Goal: Task Accomplishment & Management: Manage account settings

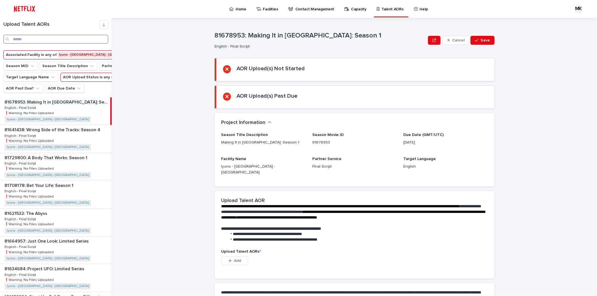
click at [38, 35] on input "Search" at bounding box center [55, 39] width 105 height 9
paste input "****"
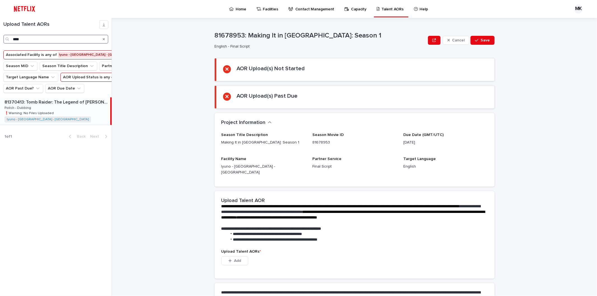
type input "****"
click at [48, 105] on p "81370413: Tomb Raider: The Legend of [PERSON_NAME]: Season 2" at bounding box center [56, 101] width 105 height 6
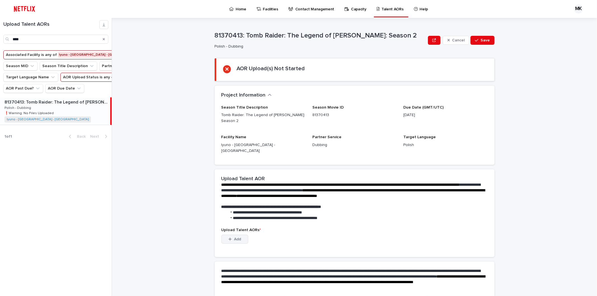
click at [234, 237] on span "Add" at bounding box center [237, 239] width 7 height 4
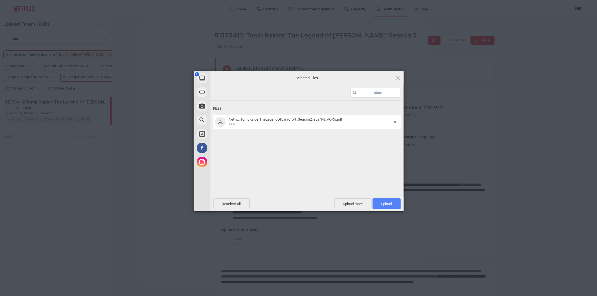
click at [385, 202] on span "Upload 1" at bounding box center [386, 204] width 11 height 4
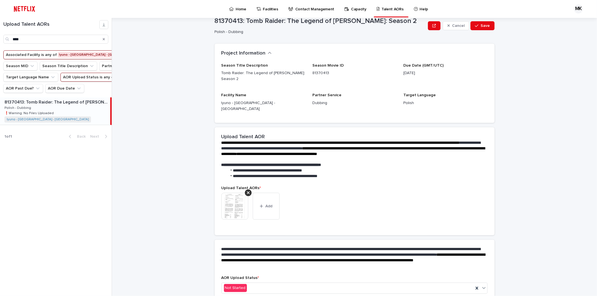
scroll to position [32, 0]
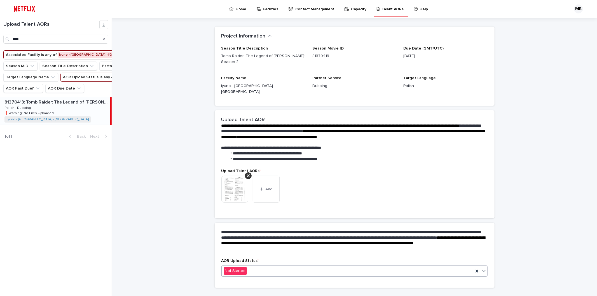
click at [303, 266] on div "Not Started" at bounding box center [348, 270] width 252 height 9
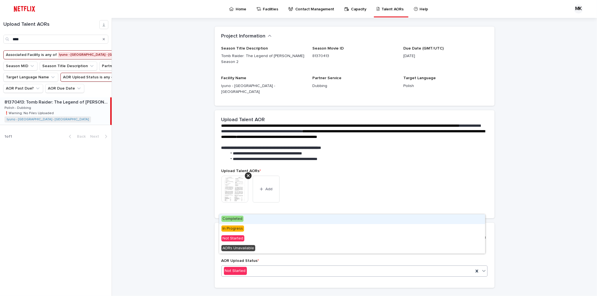
click at [236, 220] on span "Completed" at bounding box center [232, 219] width 22 height 6
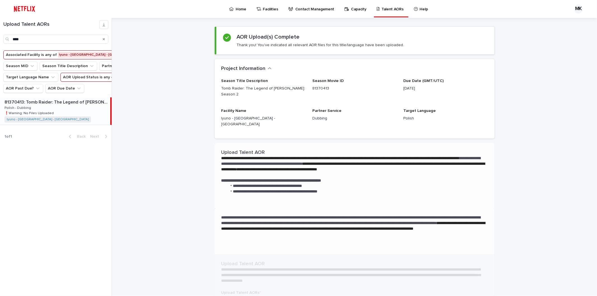
scroll to position [0, 0]
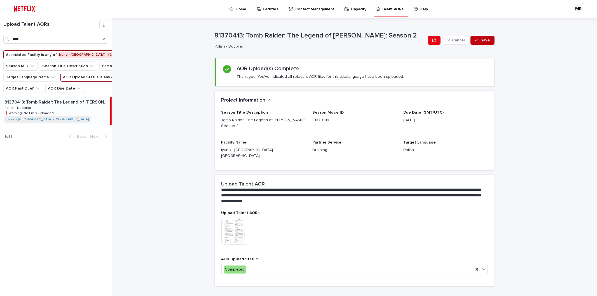
click at [482, 42] on span "Save" at bounding box center [484, 40] width 9 height 4
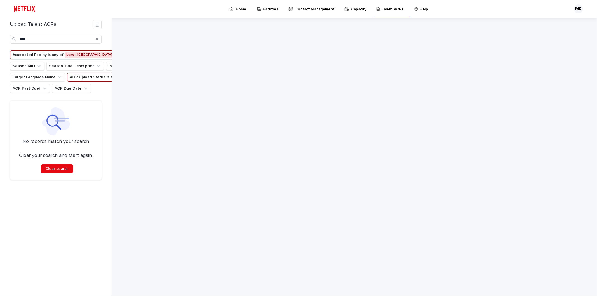
click at [96, 39] on icon "Search" at bounding box center [97, 38] width 2 height 3
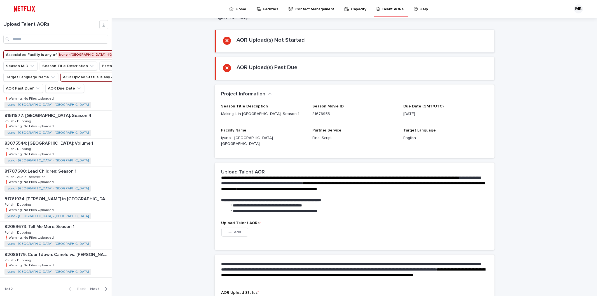
scroll to position [66, 0]
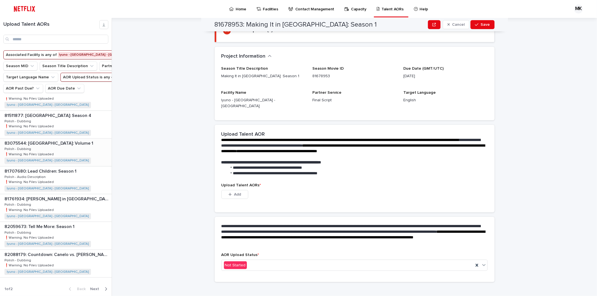
click at [45, 145] on p "83075544: [GEOGRAPHIC_DATA]: Volume 1" at bounding box center [49, 143] width 90 height 6
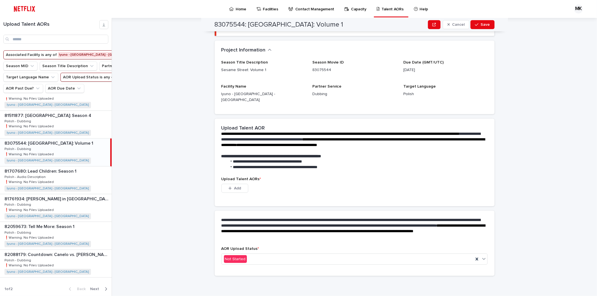
scroll to position [39, 0]
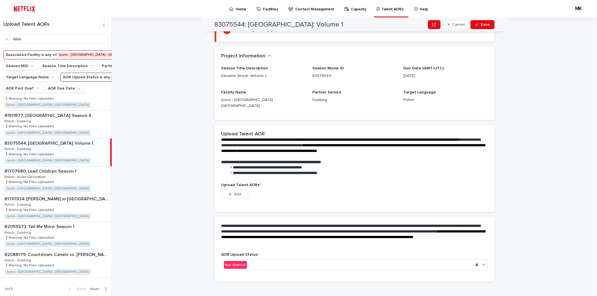
click at [53, 174] on p "81707680: Lead Children: Season 1" at bounding box center [40, 171] width 73 height 6
click at [57, 152] on div "83075544: Sesame Street: Volume 1 83075544: Sesame Street: Volume 1 Polish - Du…" at bounding box center [56, 151] width 112 height 27
click at [66, 208] on div "81761934: [PERSON_NAME] in [GEOGRAPHIC_DATA]: Season 5 81761934: [PERSON_NAME] …" at bounding box center [56, 207] width 112 height 27
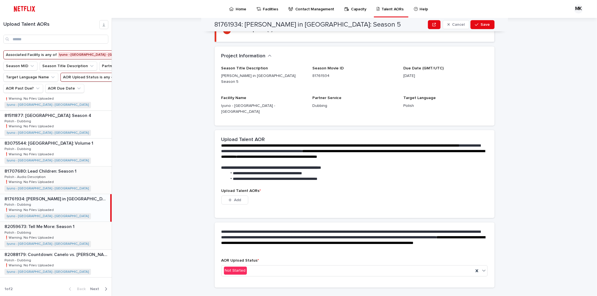
click at [82, 238] on div "82059673: Tell Me More: Season 1 82059673: Tell Me More: Season 1 Polish - Dubb…" at bounding box center [56, 235] width 112 height 27
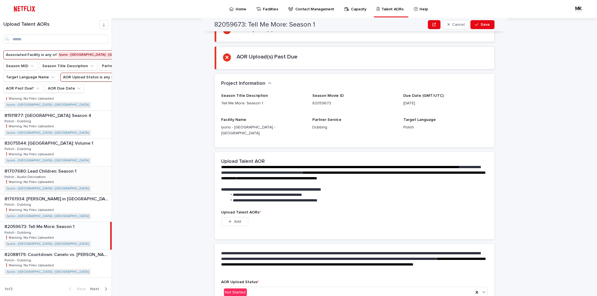
scroll to position [66, 0]
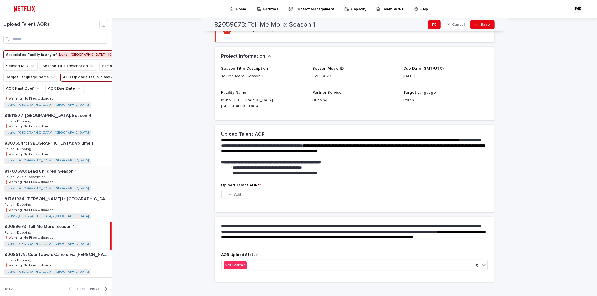
click at [65, 230] on div "82059673: Tell Me More: Season 1 82059673: Tell Me More: Season 1 Polish - Dubb…" at bounding box center [55, 235] width 110 height 27
click at [251, 25] on h2 "82059673: Tell Me More: Season 1" at bounding box center [265, 25] width 101 height 8
drag, startPoint x: 247, startPoint y: 22, endPoint x: 281, endPoint y: 23, distance: 34.7
click at [283, 22] on h2 "82059673: Tell Me More: Season 1" at bounding box center [265, 25] width 101 height 8
copy h2 "Tell Me More"
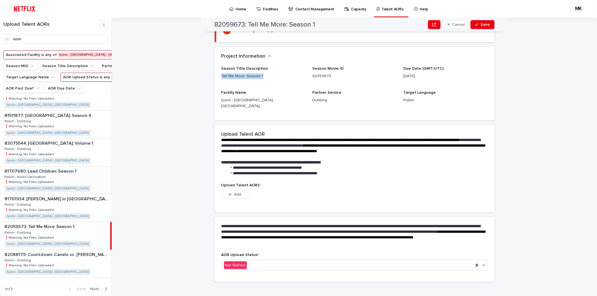
drag, startPoint x: 259, startPoint y: 75, endPoint x: 216, endPoint y: 75, distance: 42.8
click at [216, 75] on div "Season Title Description Tell Me More: Season 1 Season Movie ID 82059673 Due Da…" at bounding box center [355, 93] width 280 height 54
copy p "Tell Me More: Season 1"
drag, startPoint x: 242, startPoint y: 23, endPoint x: 209, endPoint y: 23, distance: 33.3
click at [209, 23] on div "82059673: Tell Me More: Season 1 Cancel Save" at bounding box center [354, 24] width 307 height 13
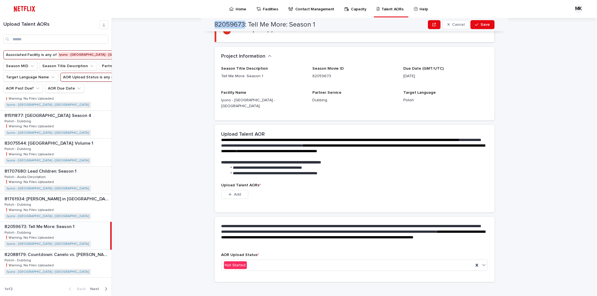
copy h2 "82059673"
drag, startPoint x: 315, startPoint y: 23, endPoint x: 247, endPoint y: 20, distance: 67.5
click at [247, 20] on div "82059673: Tell Me More: Season 1 Cancel Save" at bounding box center [355, 24] width 280 height 13
copy h2 "Tell Me More: Season 1"
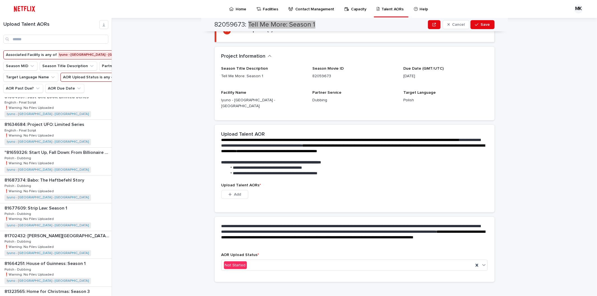
scroll to position [155, 0]
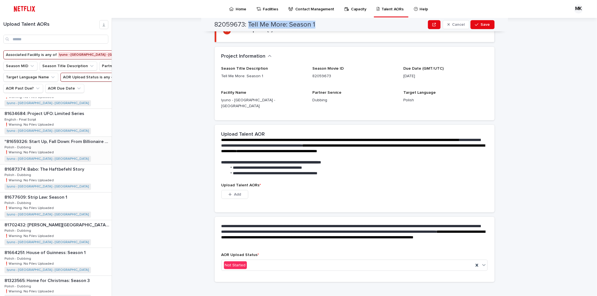
click at [61, 164] on div ""81659326: Start Up, Fall Down: From Billionaire to Convict: Limited Series" "8…" at bounding box center [56, 150] width 112 height 27
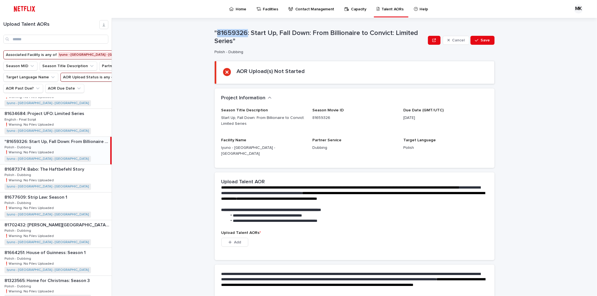
drag, startPoint x: 245, startPoint y: 32, endPoint x: 216, endPoint y: 29, distance: 28.6
click at [216, 29] on p ""81659326: Start Up, Fall Down: From Billionaire to Convict: Limited Series"" at bounding box center [320, 37] width 211 height 16
copy p "81659326"
click at [69, 172] on p "81687374: Babo: The Haftbefehl Story" at bounding box center [44, 169] width 81 height 6
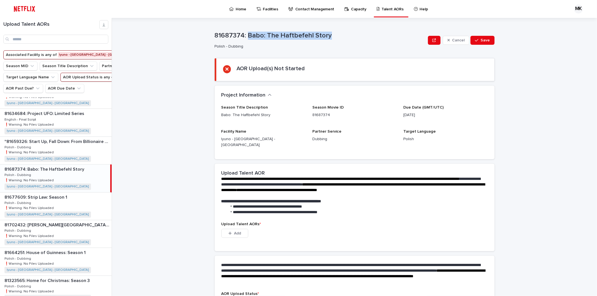
drag, startPoint x: 245, startPoint y: 34, endPoint x: 308, endPoint y: 50, distance: 65.5
click at [329, 33] on p "81687374: Babo: The Haftbefehl Story" at bounding box center [320, 36] width 211 height 8
copy p "Babo: The Haftbefehl Story"
click at [245, 34] on p "81687374: Babo: The Haftbefehl Story" at bounding box center [320, 36] width 211 height 8
drag, startPoint x: 241, startPoint y: 33, endPoint x: 206, endPoint y: 35, distance: 34.4
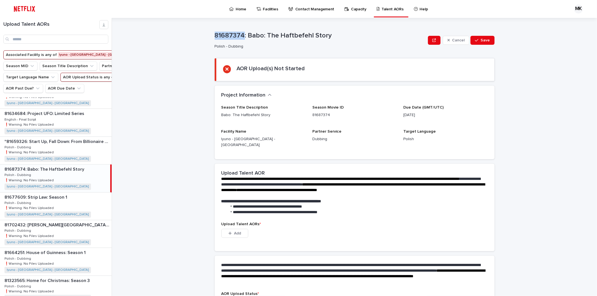
click at [206, 35] on div "**********" at bounding box center [358, 157] width 478 height 278
copy p "81687374"
click at [62, 200] on p "81677609: Strip Law: Season 1" at bounding box center [36, 197] width 64 height 6
drag, startPoint x: 241, startPoint y: 34, endPoint x: 205, endPoint y: 35, distance: 35.8
click at [205, 35] on div "**********" at bounding box center [358, 157] width 478 height 278
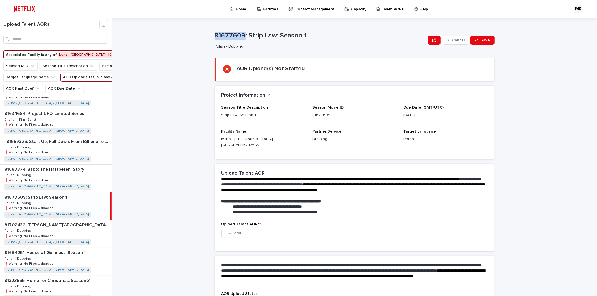
copy p "81677609"
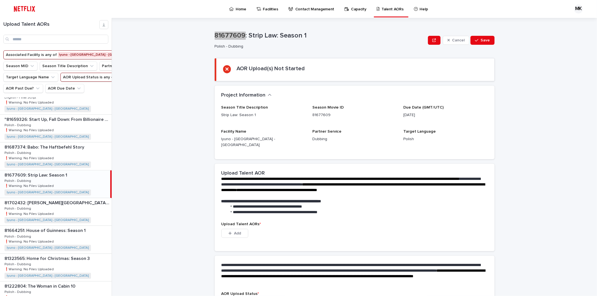
scroll to position [186, 0]
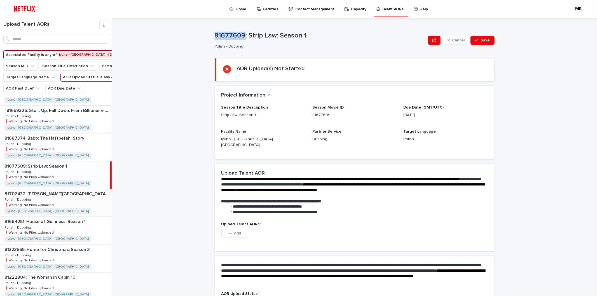
click at [72, 216] on div "81702432: [PERSON_NAME][GEOGRAPHIC_DATA] Trip 81702432: [PERSON_NAME]’s College…" at bounding box center [56, 202] width 112 height 27
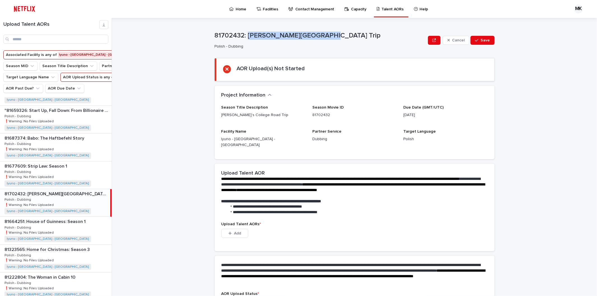
drag, startPoint x: 246, startPoint y: 34, endPoint x: 318, endPoint y: 31, distance: 71.9
click at [318, 31] on div "81702432: [PERSON_NAME][GEOGRAPHIC_DATA] Trip" at bounding box center [320, 34] width 211 height 9
copy p "[PERSON_NAME]’s College Road Trip"
click at [246, 34] on p "81702432: [PERSON_NAME][GEOGRAPHIC_DATA] Trip" at bounding box center [320, 36] width 211 height 8
drag, startPoint x: 242, startPoint y: 34, endPoint x: 208, endPoint y: 35, distance: 33.3
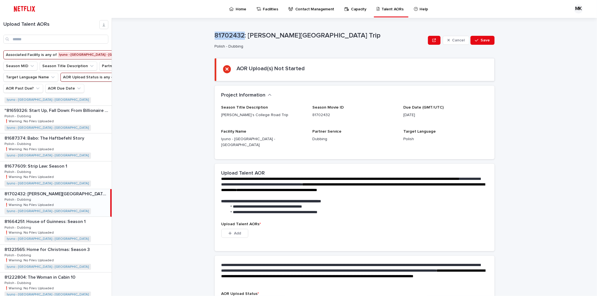
click at [208, 35] on div "**********" at bounding box center [358, 157] width 478 height 278
copy p "81702432"
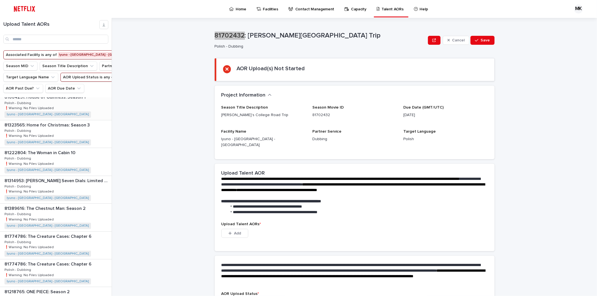
scroll to position [280, 0]
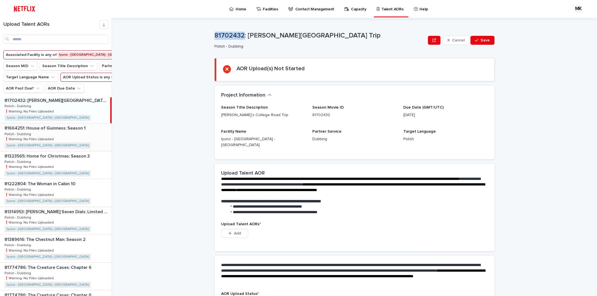
click at [52, 151] on div "81664251: House of Guinness: Season 1 81664251: House of Guinness: Season 1 Pol…" at bounding box center [56, 136] width 112 height 27
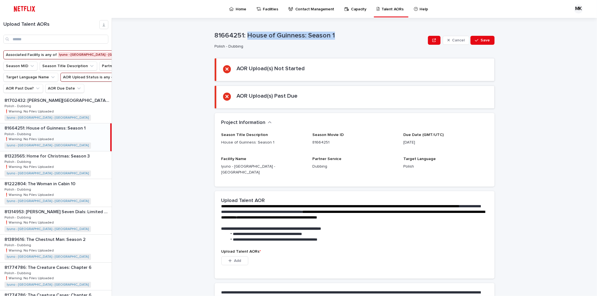
drag, startPoint x: 245, startPoint y: 34, endPoint x: 341, endPoint y: 38, distance: 96.0
click at [341, 38] on p "81664251: House of Guinness: Season 1" at bounding box center [320, 36] width 211 height 8
click at [239, 36] on p "81664251: House of Guinness: Season 1" at bounding box center [320, 36] width 211 height 8
drag, startPoint x: 241, startPoint y: 35, endPoint x: 3, endPoint y: 68, distance: 240.0
click at [194, 31] on div "**********" at bounding box center [358, 157] width 478 height 278
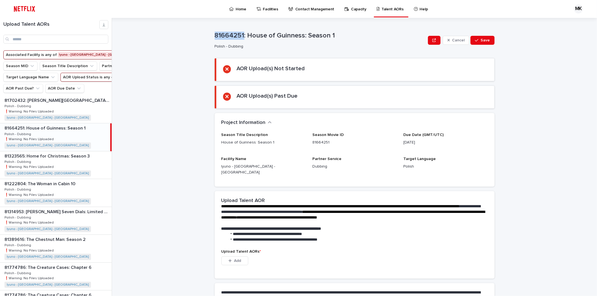
click at [65, 151] on div "81664251: House of Guinness: Season 1 81664251: House of Guinness: Season 1 Pol…" at bounding box center [55, 136] width 110 height 27
click at [66, 159] on p "81323565: Home for Christmas: Season 3" at bounding box center [47, 155] width 86 height 6
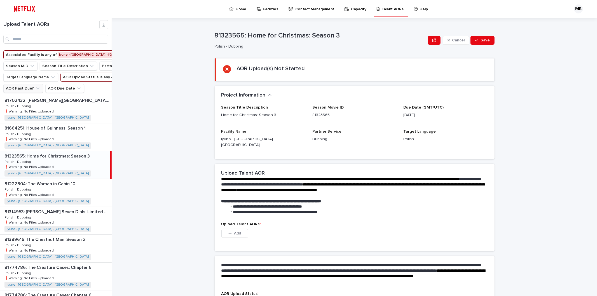
click at [30, 93] on button "AOR Past Due?" at bounding box center [23, 88] width 40 height 9
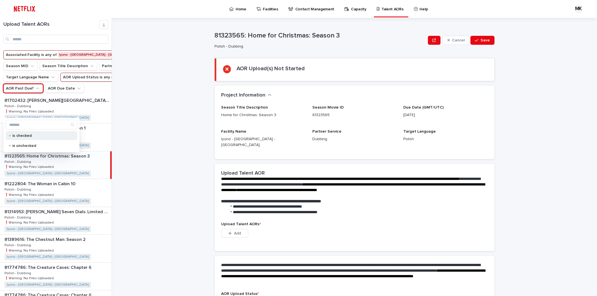
click at [15, 135] on p "is checked" at bounding box center [40, 136] width 56 height 4
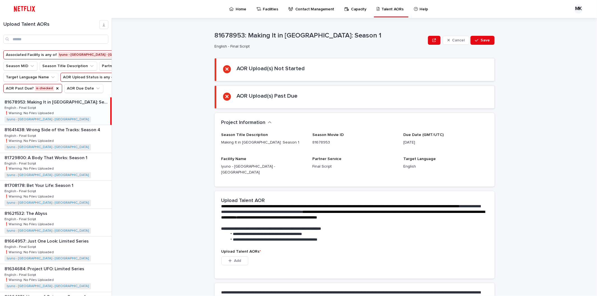
click at [57, 125] on div "81678953: Making It in [GEOGRAPHIC_DATA]: Season 1 81678953: Making It in [GEOG…" at bounding box center [55, 110] width 110 height 27
click at [249, 36] on p "81678953: Making It in [GEOGRAPHIC_DATA]: Season 1" at bounding box center [320, 36] width 211 height 8
drag, startPoint x: 246, startPoint y: 34, endPoint x: 343, endPoint y: 38, distance: 97.7
click at [344, 37] on p "81678953: Making It in [GEOGRAPHIC_DATA]: Season 1" at bounding box center [320, 36] width 211 height 8
click at [232, 37] on p "81678953: Making It in [GEOGRAPHIC_DATA]: Season 1" at bounding box center [320, 36] width 211 height 8
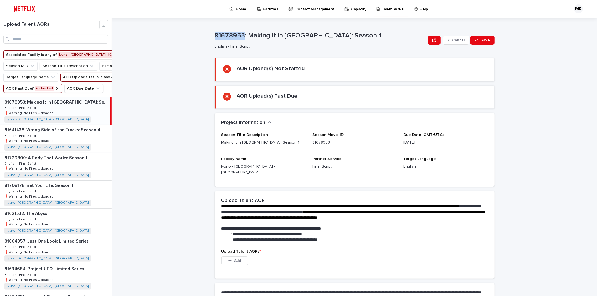
drag, startPoint x: 242, startPoint y: 34, endPoint x: 2, endPoint y: 74, distance: 243.4
click at [202, 32] on div "**********" at bounding box center [358, 157] width 478 height 278
click at [69, 105] on p "81678953: Making It in [GEOGRAPHIC_DATA]: Season 1" at bounding box center [56, 101] width 105 height 6
click at [61, 133] on p "81641438: Wrong Side of the Tracks: Season 4" at bounding box center [52, 129] width 97 height 6
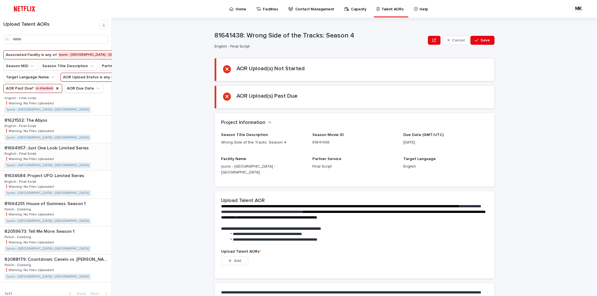
scroll to position [120, 0]
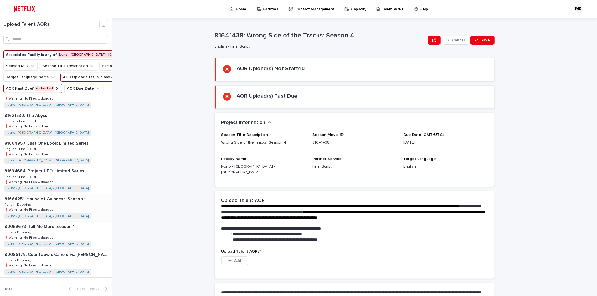
click at [58, 200] on p "81664251: House of Guinness: Season 1" at bounding box center [45, 198] width 82 height 6
click at [55, 228] on p "82059673: Tell Me More: Season 1" at bounding box center [39, 226] width 71 height 6
click at [60, 258] on div "82088179: Countdown: Canelo vs. [PERSON_NAME]: Season 1 82088179: Countdown: Ca…" at bounding box center [56, 263] width 112 height 27
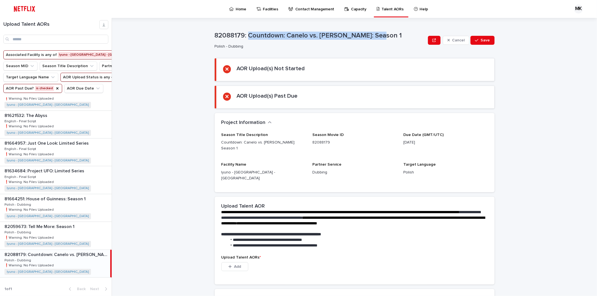
drag, startPoint x: 245, startPoint y: 34, endPoint x: 379, endPoint y: 31, distance: 134.3
click at [379, 31] on div "82088179: Countdown: Canelo vs. [PERSON_NAME]: Season 1" at bounding box center [320, 34] width 211 height 9
drag, startPoint x: 234, startPoint y: 29, endPoint x: 240, endPoint y: 32, distance: 6.0
click at [235, 29] on div "82088179: Countdown: Canelo vs. [PERSON_NAME]: Season 1 Polish - Dubbing Cancel…" at bounding box center [355, 40] width 280 height 22
drag, startPoint x: 242, startPoint y: 34, endPoint x: 81, endPoint y: 34, distance: 160.5
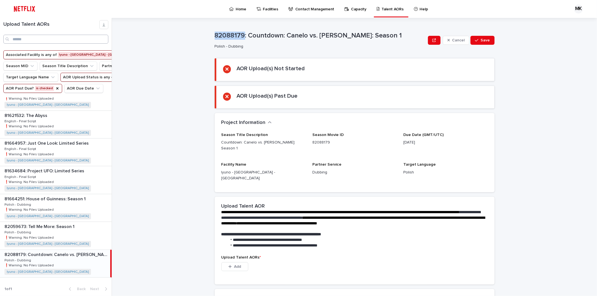
click at [209, 34] on div "**********" at bounding box center [358, 157] width 478 height 278
click at [56, 91] on icon "AOR Past Due?" at bounding box center [57, 88] width 4 height 4
click at [37, 91] on icon "AOR Past Due?" at bounding box center [38, 89] width 6 height 6
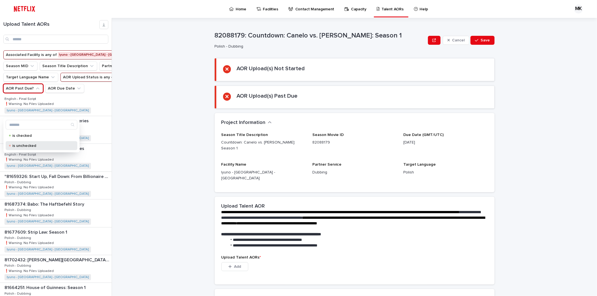
click at [26, 145] on p "is unchecked" at bounding box center [40, 146] width 56 height 4
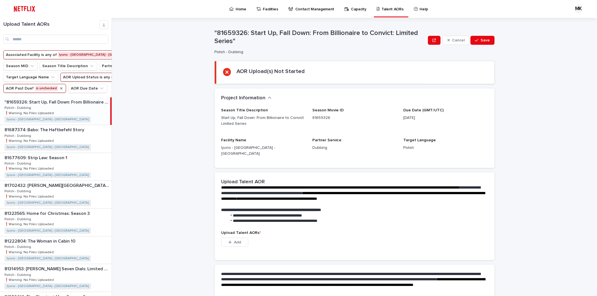
click at [60, 89] on icon "AOR Past Due?" at bounding box center [61, 88] width 2 height 2
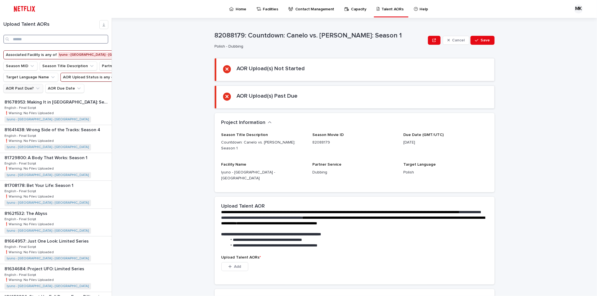
click at [27, 39] on input "Search" at bounding box center [55, 39] width 105 height 9
paste input "********"
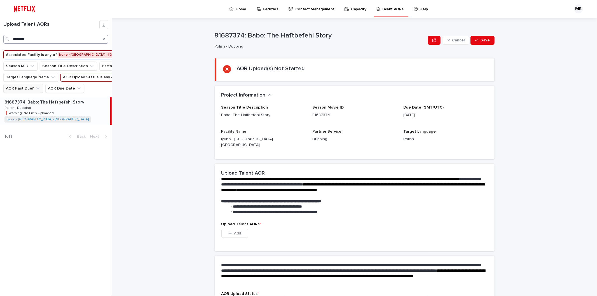
click at [36, 41] on input "********" at bounding box center [55, 39] width 105 height 9
drag, startPoint x: 43, startPoint y: 38, endPoint x: -5, endPoint y: 38, distance: 47.8
click at [0, 38] on html "Home Facilities Contact Management Capacity Talent AORs Help MK Loading... Savi…" at bounding box center [298, 148] width 597 height 296
paste input "Search"
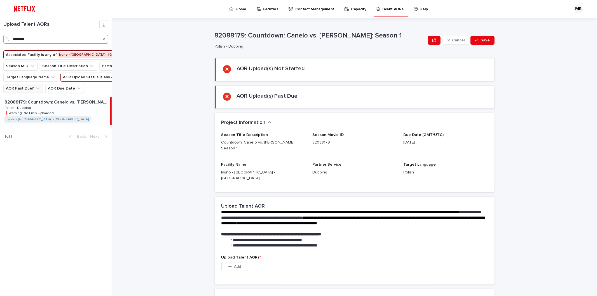
type input "********"
click at [62, 105] on p "82088179: Countdown: Canelo vs. [PERSON_NAME]: Season 1" at bounding box center [56, 101] width 105 height 6
click at [28, 93] on button "AOR Past Due?" at bounding box center [23, 88] width 40 height 9
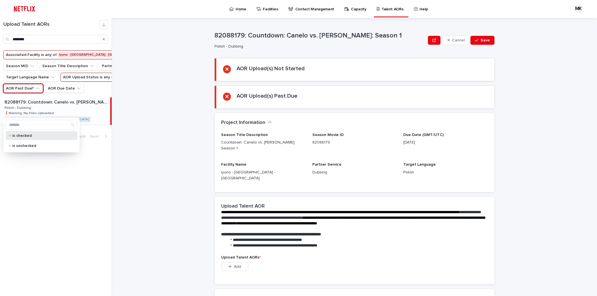
click at [19, 136] on p "is checked" at bounding box center [40, 136] width 56 height 4
